Goal: Task Accomplishment & Management: Use online tool/utility

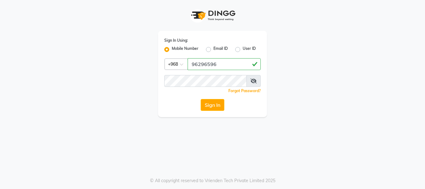
type input "96296596"
click at [211, 104] on button "Sign In" at bounding box center [213, 105] width 24 height 12
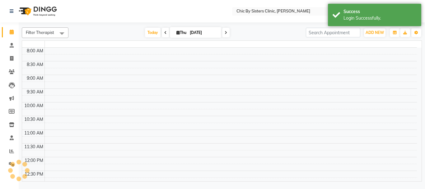
select select "en"
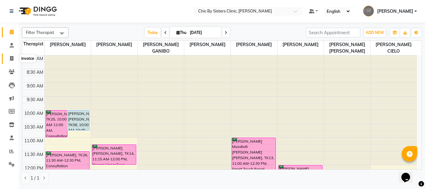
click at [11, 58] on icon at bounding box center [11, 58] width 3 height 5
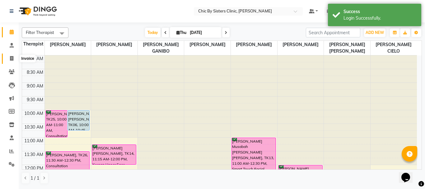
select select "service"
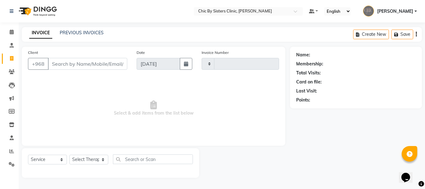
type input "2069"
select select "6348"
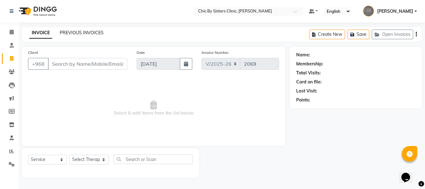
click at [89, 31] on link "PREVIOUS INVOICES" at bounding box center [82, 33] width 44 height 6
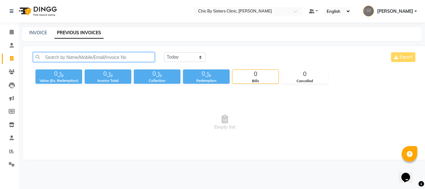
click at [84, 55] on input "text" at bounding box center [94, 57] width 122 height 10
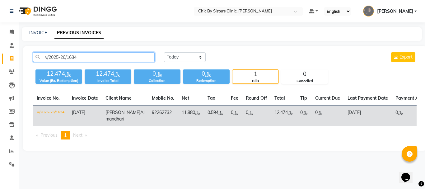
type input "v/2025-26/1634"
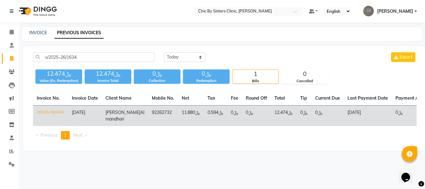
click at [115, 113] on span "[PERSON_NAME]" at bounding box center [122, 112] width 35 height 6
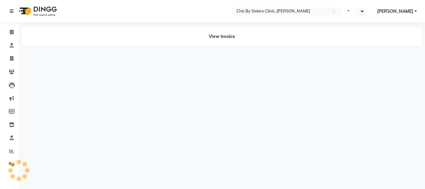
select select "en"
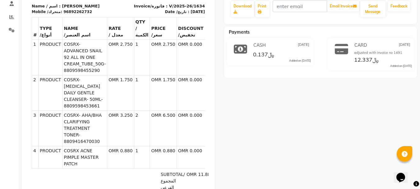
scroll to position [41, 0]
